Goal: Entertainment & Leisure: Consume media (video, audio)

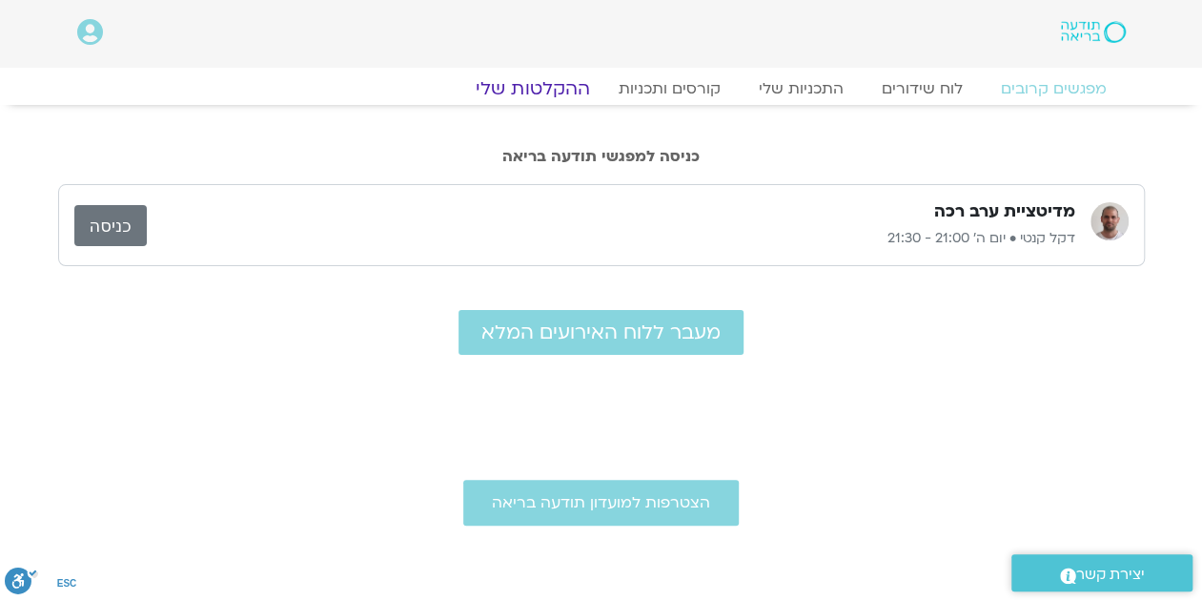
click at [551, 87] on link "ההקלטות שלי" at bounding box center [533, 88] width 160 height 23
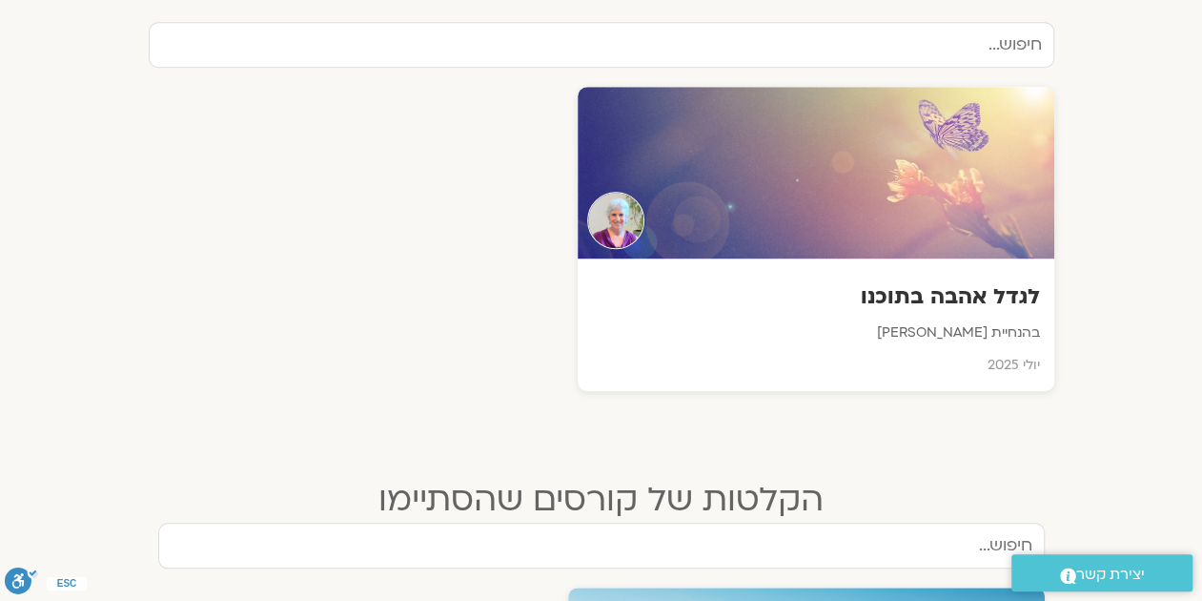
scroll to position [635, 0]
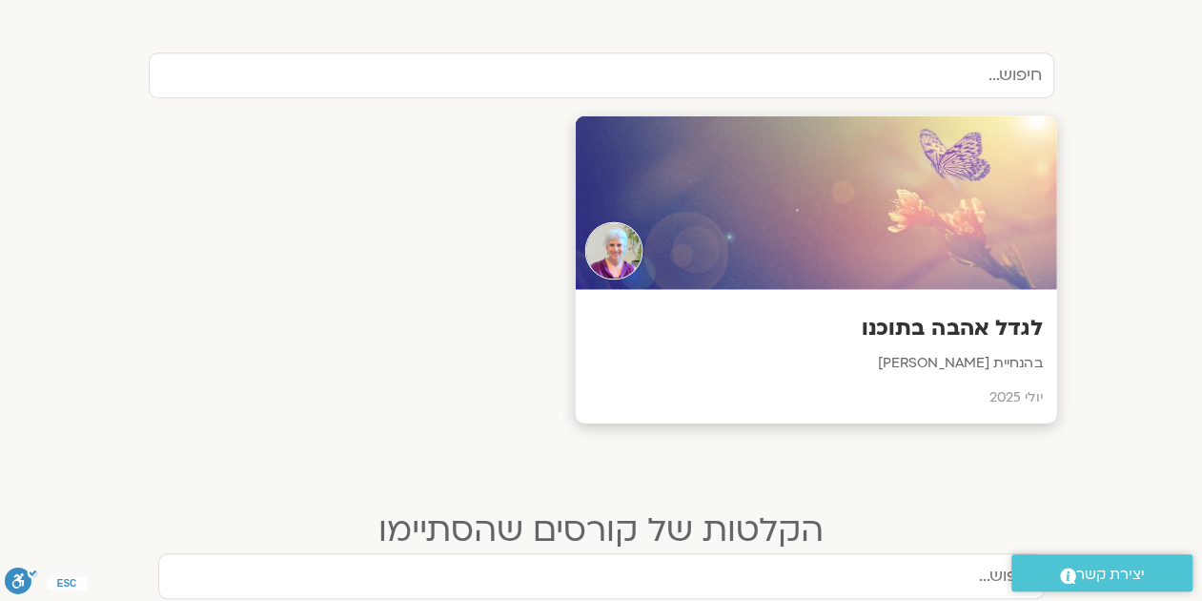
click at [923, 326] on h3 "לגדל אהבה בתוכנו" at bounding box center [815, 329] width 453 height 30
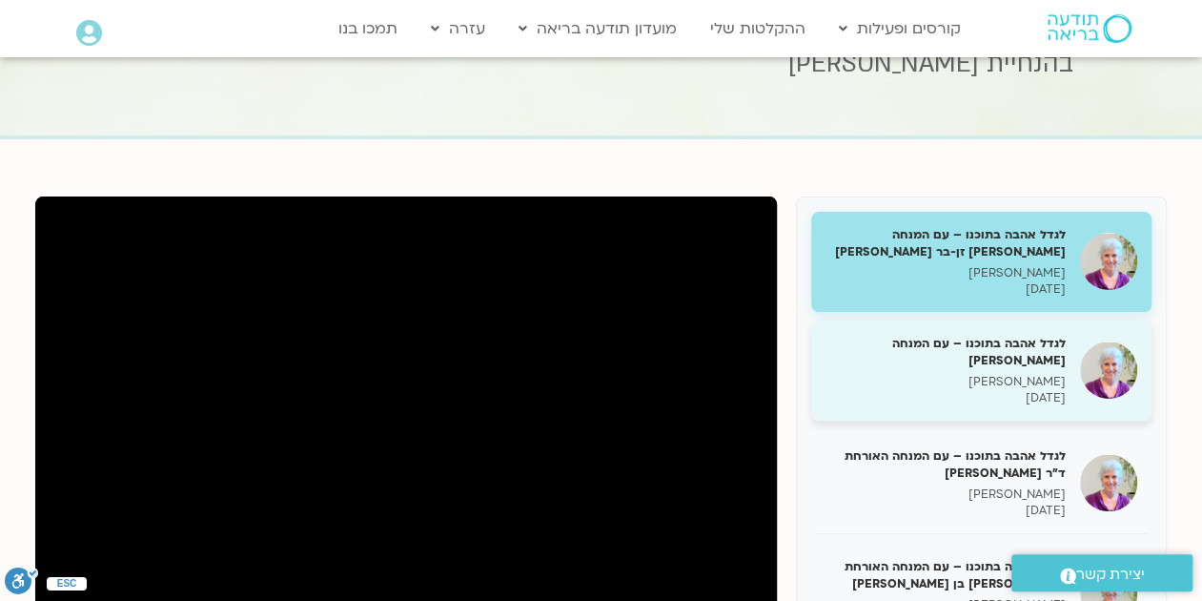
scroll to position [158, 0]
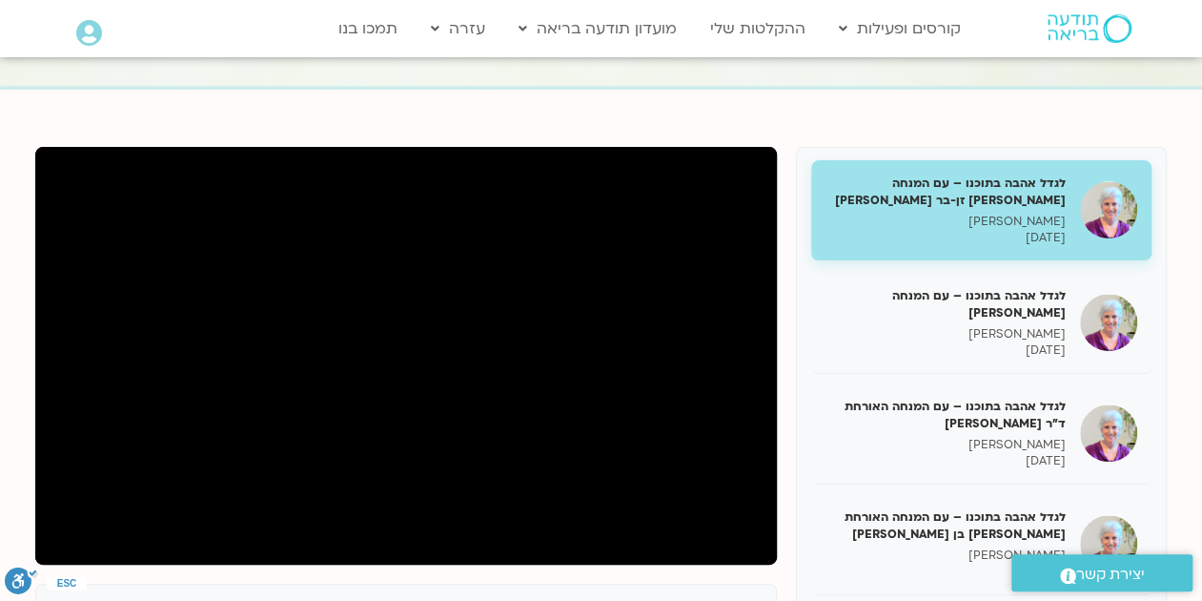
click at [996, 188] on h5 "לגדל אהבה בתוכנו – עם המנחה [PERSON_NAME] זן-בר [PERSON_NAME]" at bounding box center [946, 191] width 240 height 34
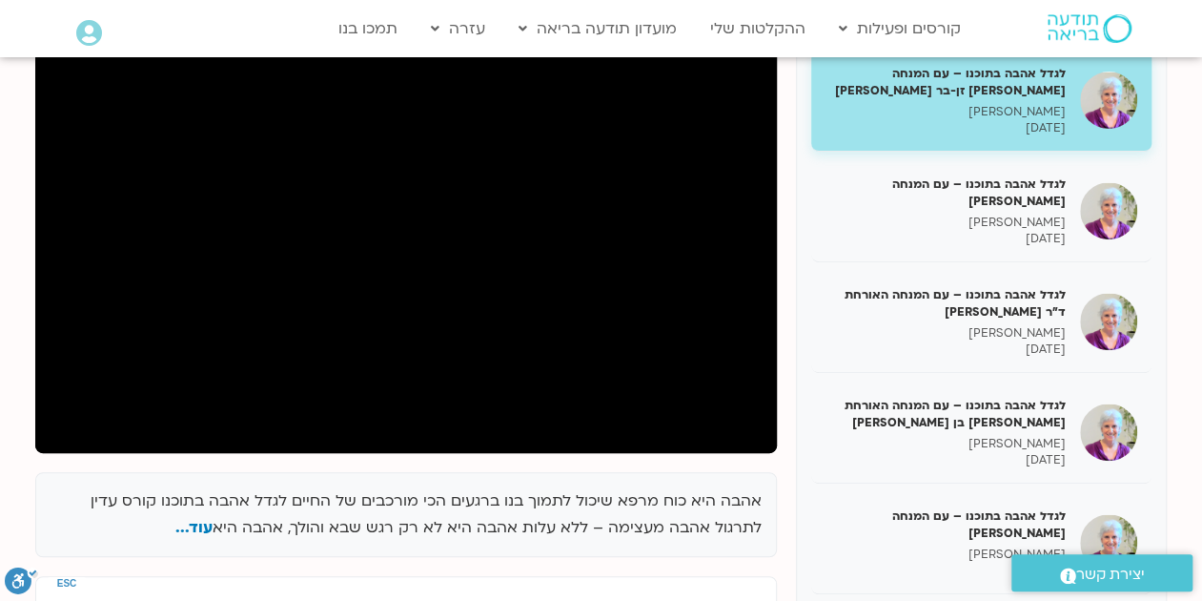
scroll to position [212, 0]
